Goal: Information Seeking & Learning: Learn about a topic

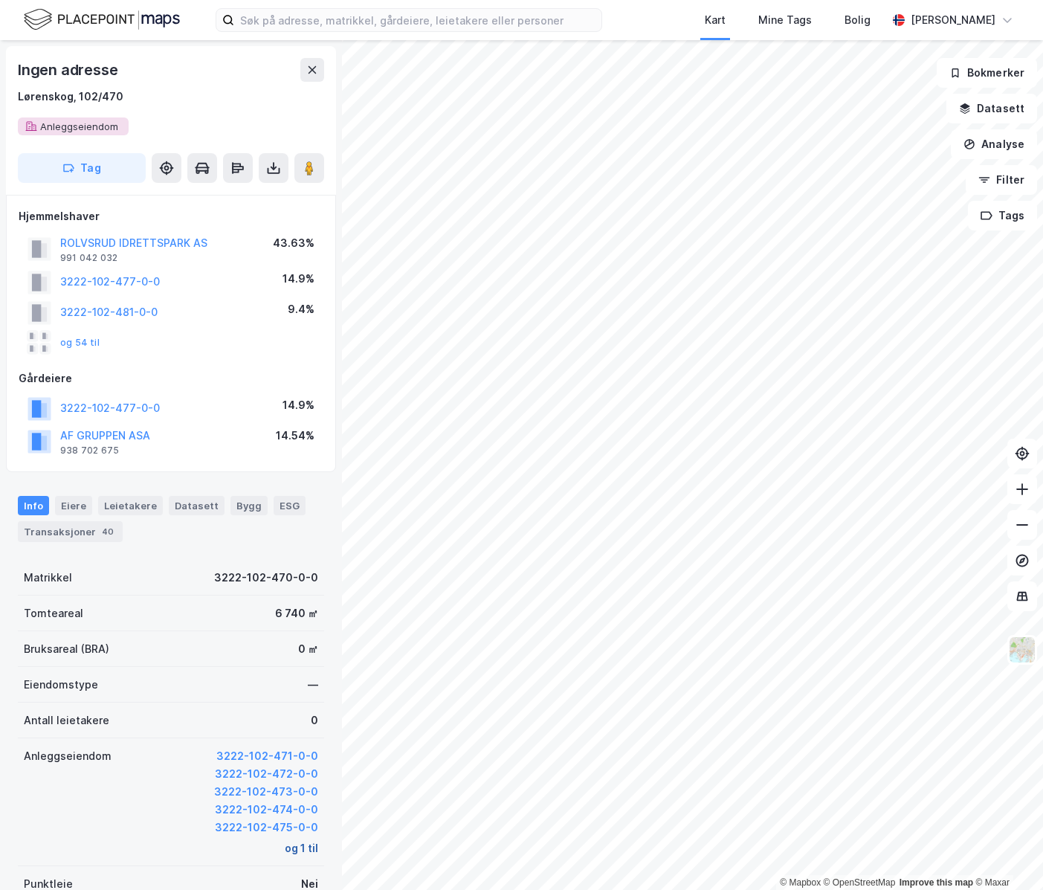
click at [294, 852] on button "og 1 til" at bounding box center [301, 849] width 33 height 18
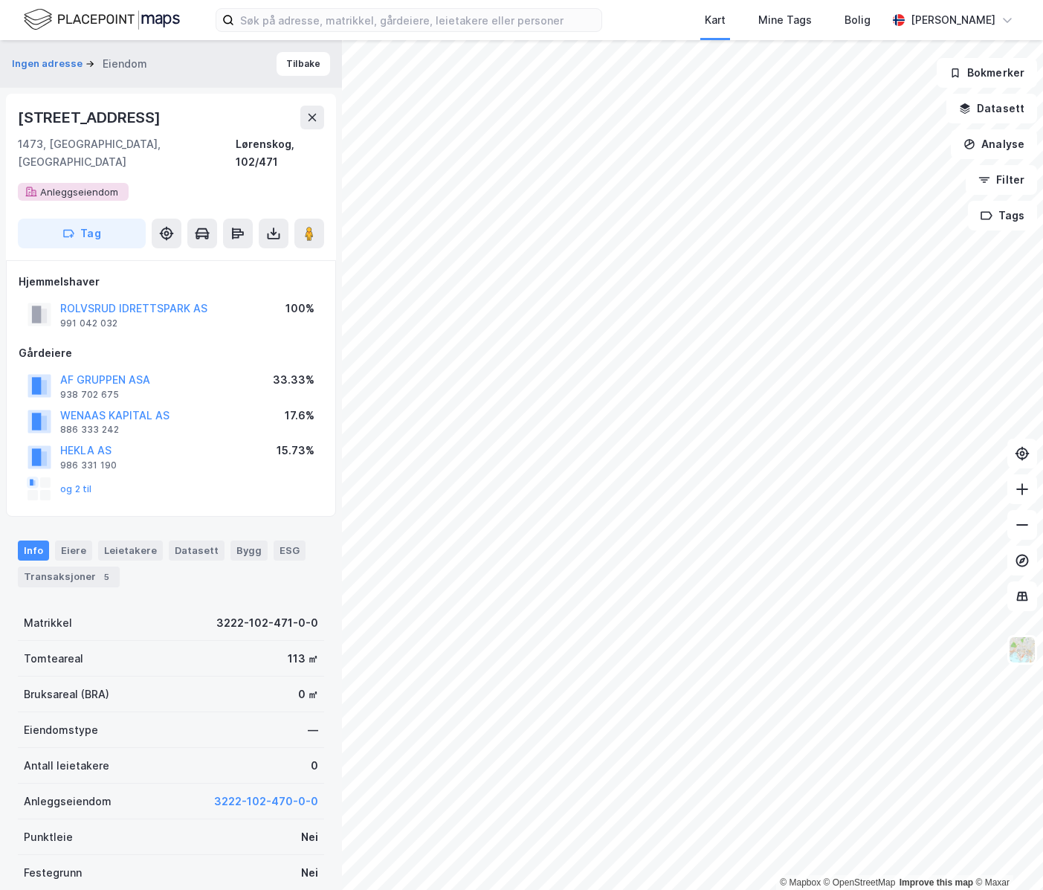
click at [1043, 665] on html "Kart Mine Tags Bolig Astrid Napastaa © Mapbox © OpenStreetMap Improve this map …" at bounding box center [521, 445] width 1043 height 890
click at [1018, 529] on icon at bounding box center [1022, 525] width 15 height 15
drag, startPoint x: 213, startPoint y: 297, endPoint x: 61, endPoint y: 291, distance: 151.8
click at [61, 297] on div "ROLVSRUD IDRETTSPARK AS 991 042 032 100%" at bounding box center [171, 315] width 305 height 36
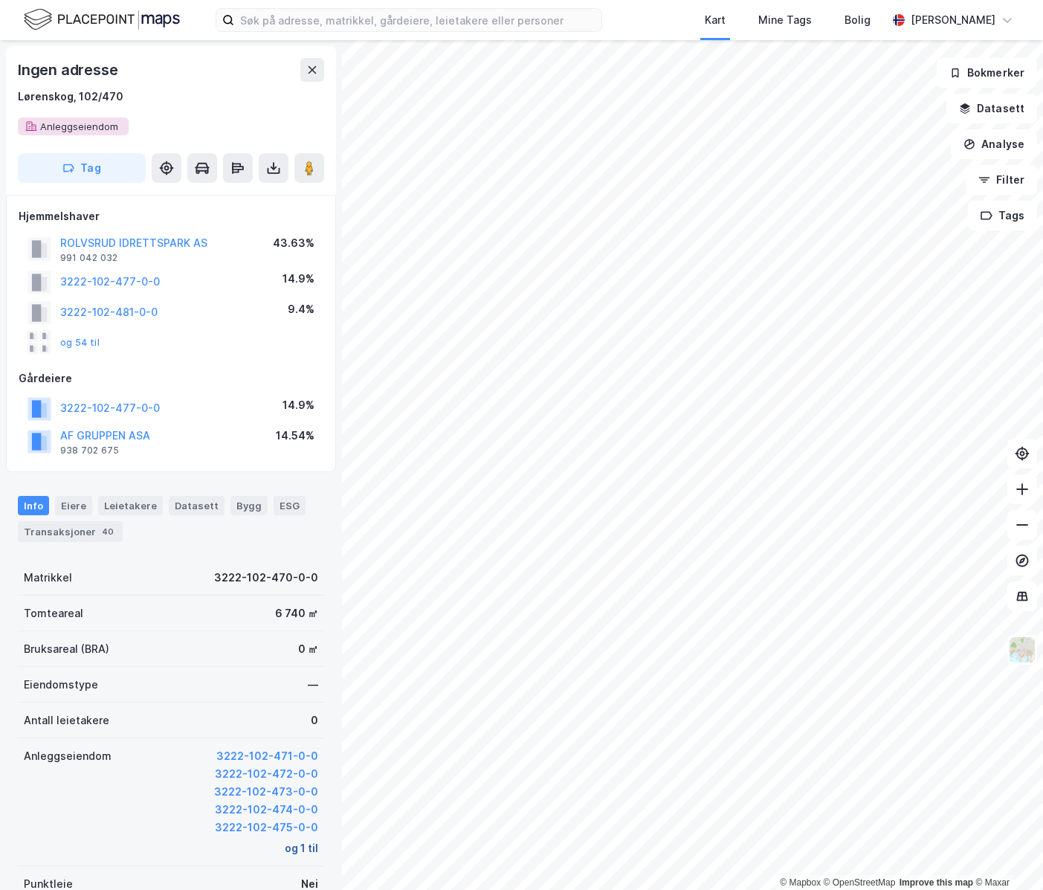
click at [299, 844] on button "og 1 til" at bounding box center [301, 849] width 33 height 18
drag, startPoint x: 135, startPoint y: 101, endPoint x: 42, endPoint y: 81, distance: 95.8
click at [42, 81] on div "Ingen adresse Lørenskog, 102/470" at bounding box center [171, 82] width 306 height 48
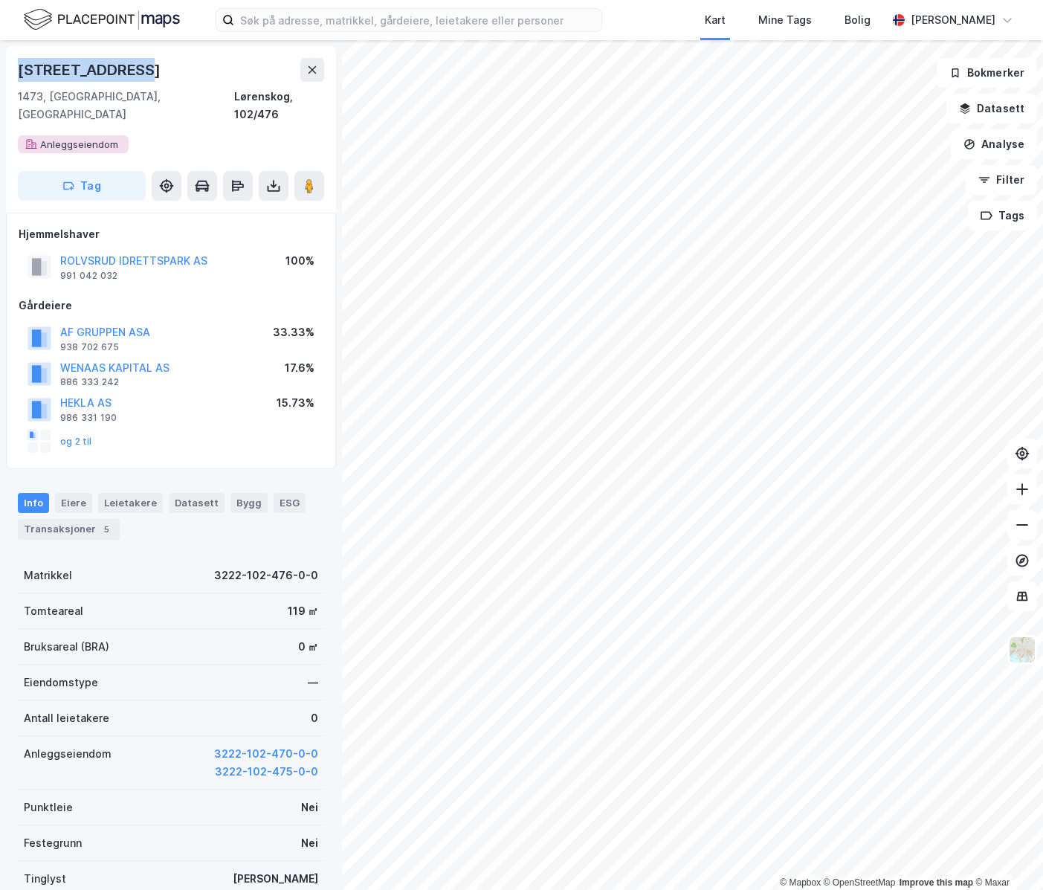
drag, startPoint x: 151, startPoint y: 61, endPoint x: 18, endPoint y: 68, distance: 133.3
click at [18, 68] on div "Garchinggata 10" at bounding box center [171, 70] width 306 height 24
copy div "Garchinggata 10"
drag, startPoint x: 176, startPoint y: 73, endPoint x: 168, endPoint y: 70, distance: 8.7
click at [176, 73] on div "Garchinggata 10" at bounding box center [171, 70] width 306 height 24
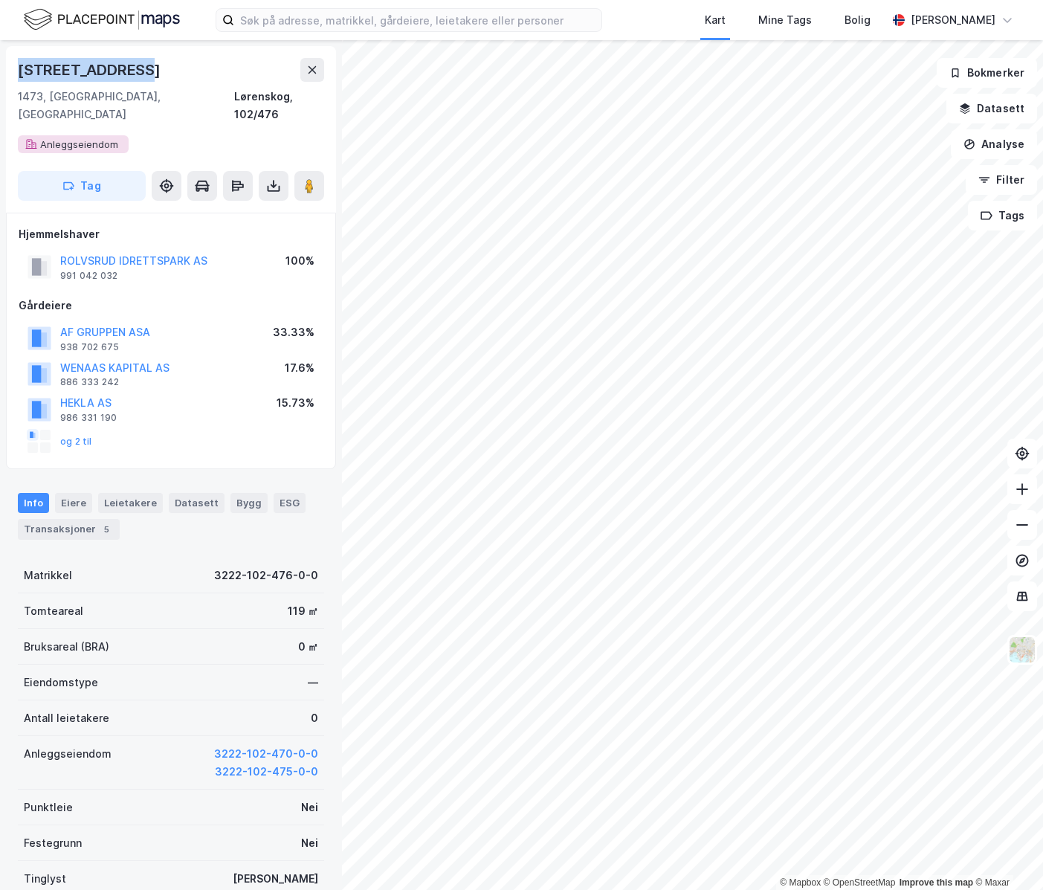
drag, startPoint x: 163, startPoint y: 69, endPoint x: 14, endPoint y: 57, distance: 149.2
click at [14, 57] on div "Garchinggata 10 1473, Lørenskog, Akershus Lørenskog, 102/476 Anleggseiendom Tag" at bounding box center [171, 129] width 330 height 167
copy div "Garchinggata 10"
drag, startPoint x: 212, startPoint y: 243, endPoint x: 29, endPoint y: 254, distance: 183.2
click at [32, 257] on div "ROLVSRUD IDRETTSPARK AS 991 042 032 100%" at bounding box center [171, 267] width 305 height 36
